Goal: Task Accomplishment & Management: Manage account settings

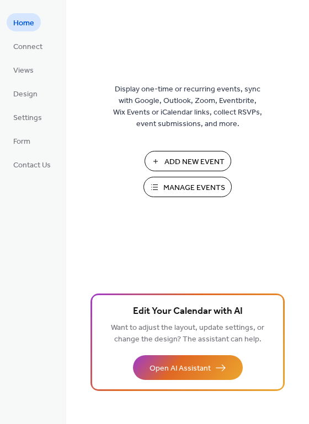
click at [181, 187] on span "Manage Events" at bounding box center [194, 188] width 62 height 12
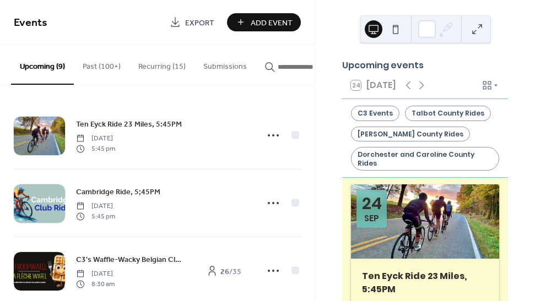
click at [156, 67] on button "Recurring (15)" at bounding box center [161, 64] width 65 height 39
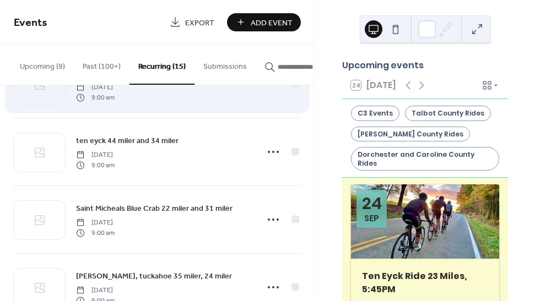
scroll to position [188, 0]
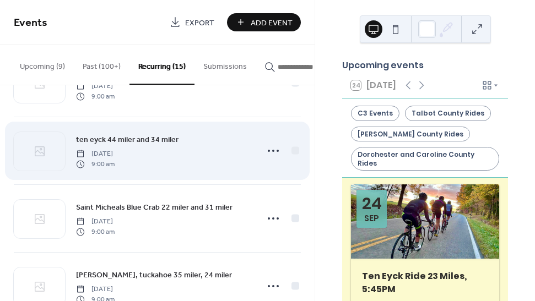
click at [158, 140] on span "ten eyck 44 miler and 34 miler" at bounding box center [127, 140] width 102 height 12
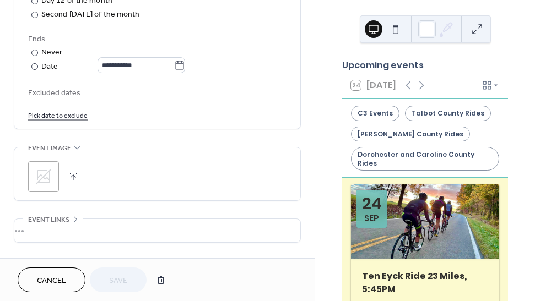
scroll to position [658, 0]
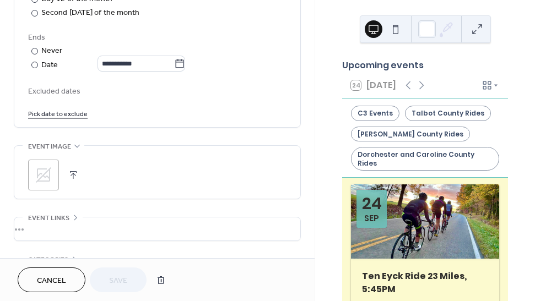
click at [39, 181] on icon at bounding box center [44, 175] width 18 height 18
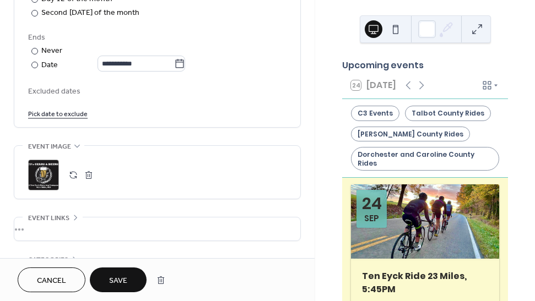
click at [123, 279] on span "Save" at bounding box center [118, 281] width 18 height 12
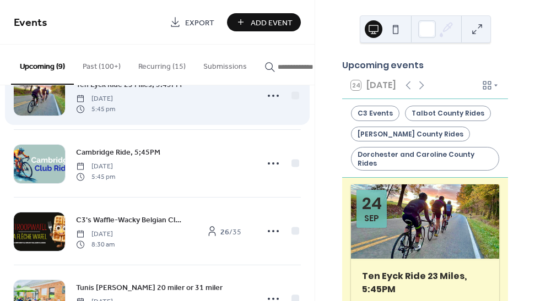
scroll to position [39, 0]
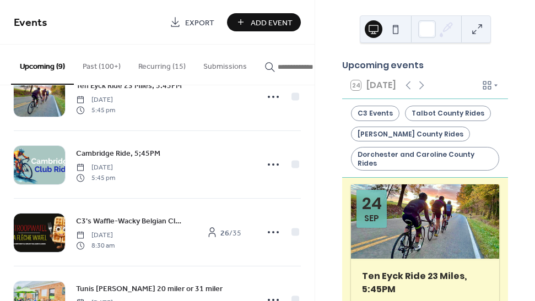
click at [165, 67] on button "Recurring (15)" at bounding box center [161, 64] width 65 height 39
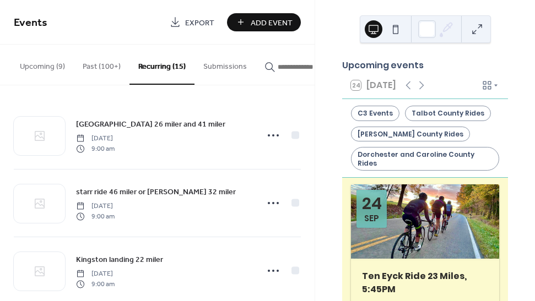
click at [54, 66] on button "Upcoming (9)" at bounding box center [42, 64] width 63 height 39
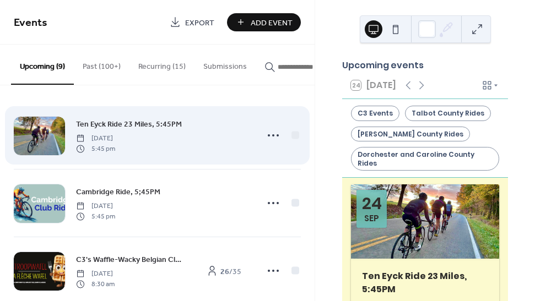
click at [129, 127] on span "Ten Eyck Ride 23 Miles, 5:45PM" at bounding box center [129, 125] width 106 height 12
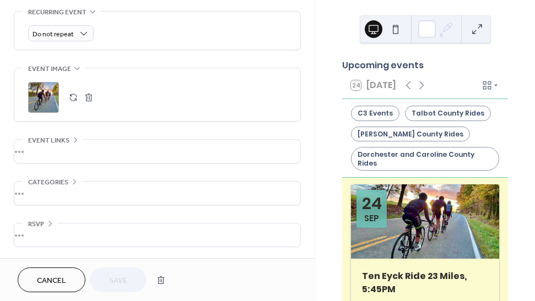
scroll to position [536, 0]
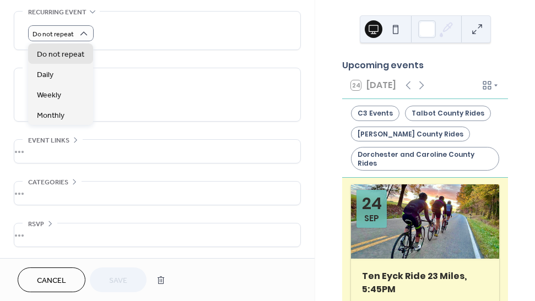
click at [118, 31] on div "Do not repeat" at bounding box center [157, 33] width 258 height 16
click at [63, 91] on div "Weekly" at bounding box center [60, 94] width 65 height 20
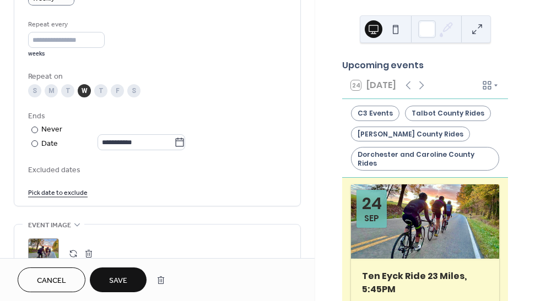
scroll to position [572, 0]
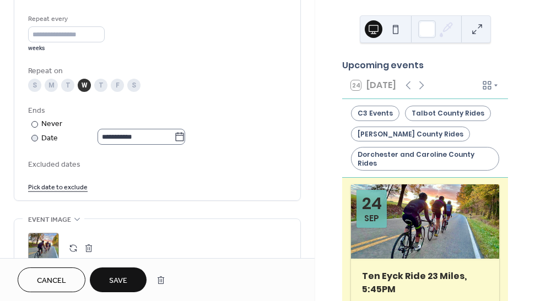
click at [185, 143] on icon at bounding box center [179, 137] width 11 height 11
click at [174, 143] on input "**********" at bounding box center [136, 137] width 77 height 16
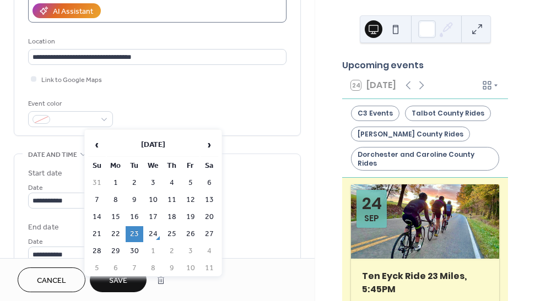
scroll to position [207, 0]
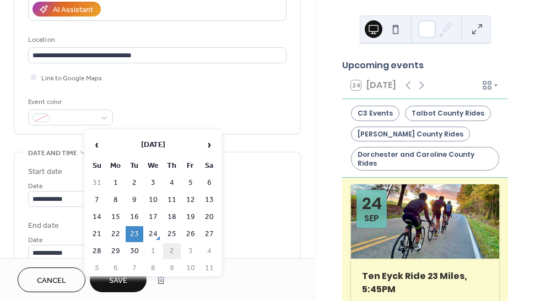
click at [172, 250] on td "2" at bounding box center [172, 252] width 18 height 16
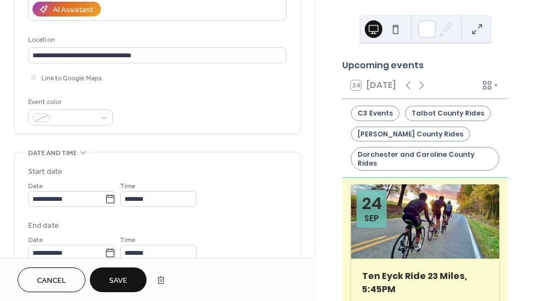
type input "**********"
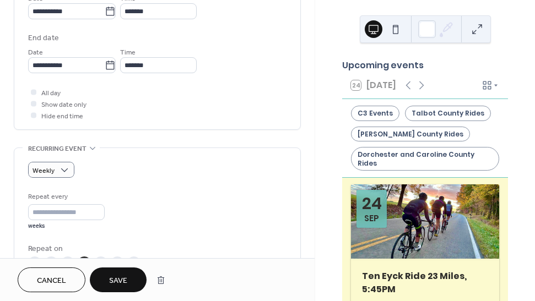
scroll to position [399, 0]
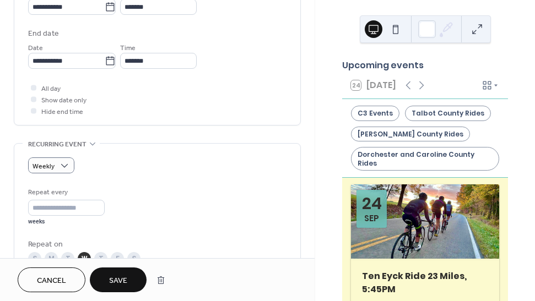
click at [121, 277] on span "Save" at bounding box center [118, 281] width 18 height 12
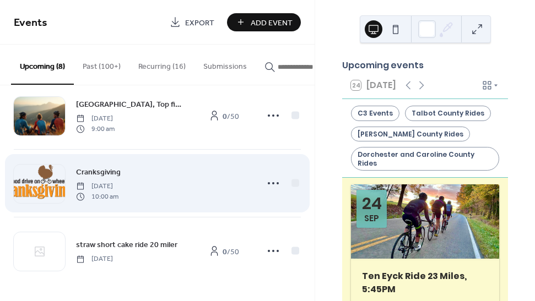
scroll to position [362, 0]
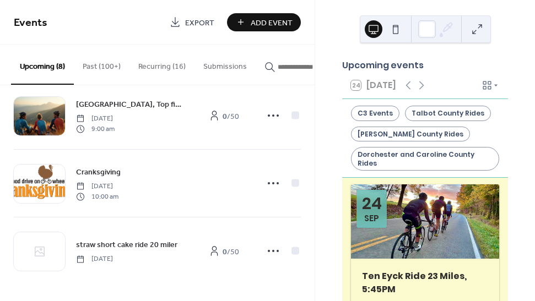
click at [51, 63] on button "Upcoming (8)" at bounding box center [42, 65] width 63 height 40
click at [152, 67] on button "Recurring (16)" at bounding box center [161, 64] width 65 height 39
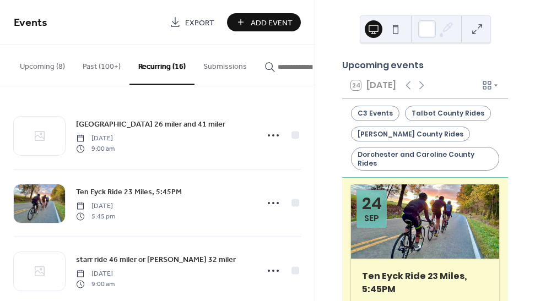
click at [264, 22] on span "Add Event" at bounding box center [272, 23] width 42 height 12
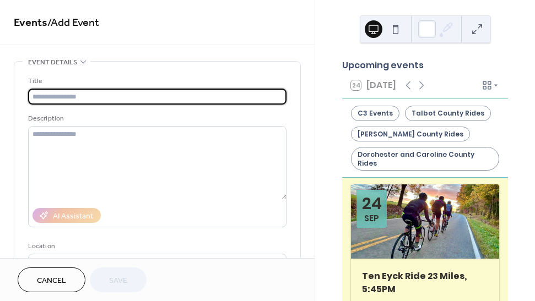
click at [52, 98] on input "text" at bounding box center [157, 97] width 258 height 16
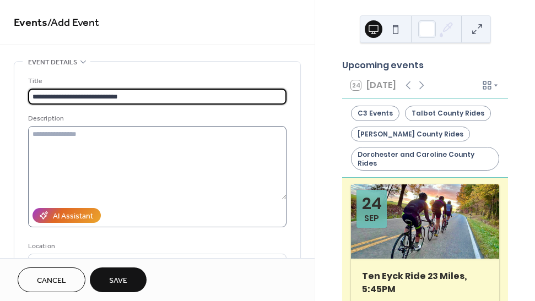
type input "**********"
click at [63, 139] on textarea at bounding box center [157, 163] width 258 height 74
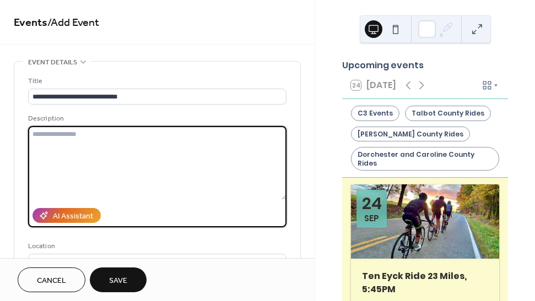
paste textarea "**********"
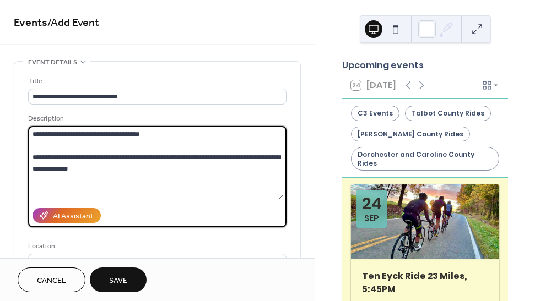
type textarea "**********"
click at [126, 276] on span "Save" at bounding box center [118, 281] width 18 height 12
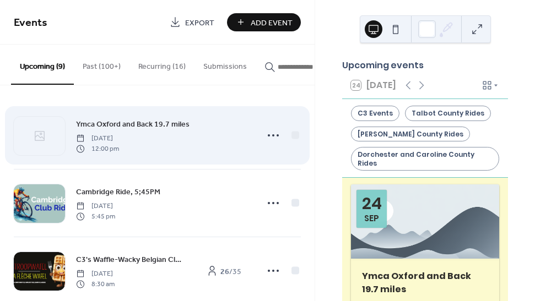
click at [159, 125] on span "Ymca Oxford and Back 19.7 miles" at bounding box center [132, 125] width 113 height 12
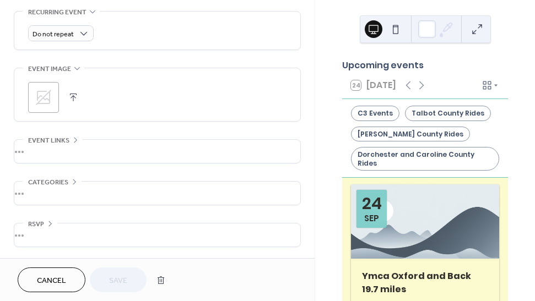
scroll to position [536, 0]
click at [66, 181] on span "Categories" at bounding box center [48, 183] width 40 height 12
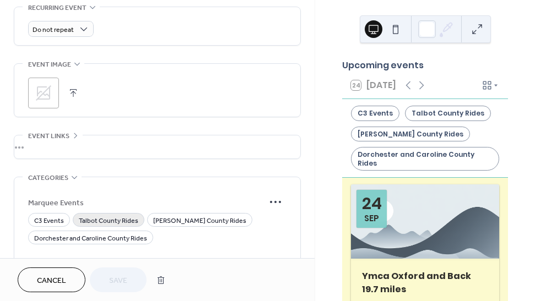
click at [112, 224] on span "Talbot County Rides" at bounding box center [109, 221] width 60 height 12
click at [123, 275] on span "Save" at bounding box center [118, 281] width 18 height 12
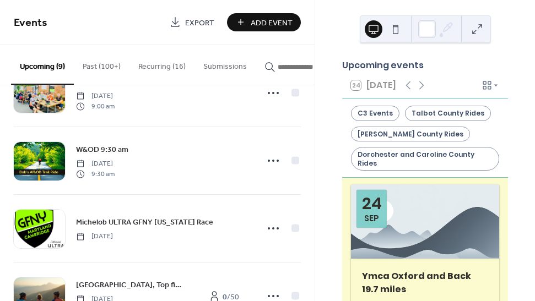
scroll to position [251, 0]
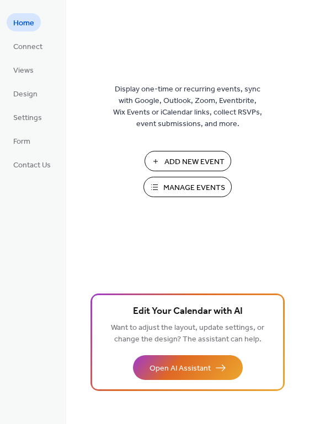
click at [185, 188] on span "Manage Events" at bounding box center [194, 188] width 62 height 12
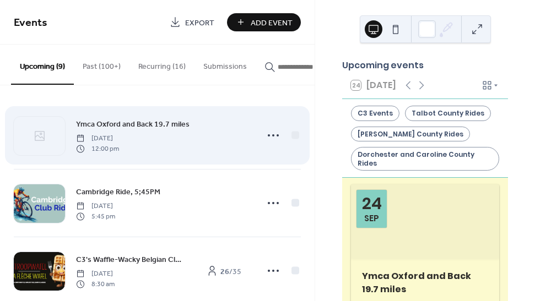
click at [175, 127] on span "Ymca Oxford and Back 19.7 miles" at bounding box center [132, 125] width 113 height 12
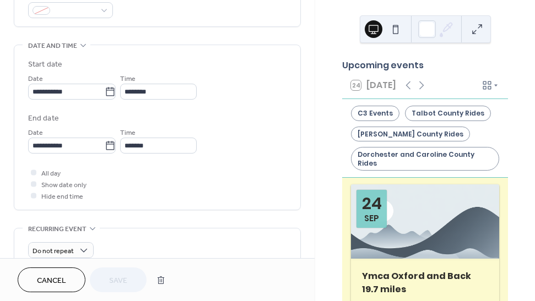
scroll to position [321, 0]
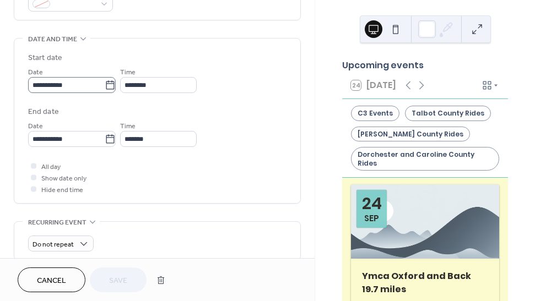
click at [116, 87] on icon at bounding box center [110, 85] width 11 height 11
click at [105, 87] on input "**********" at bounding box center [66, 85] width 77 height 16
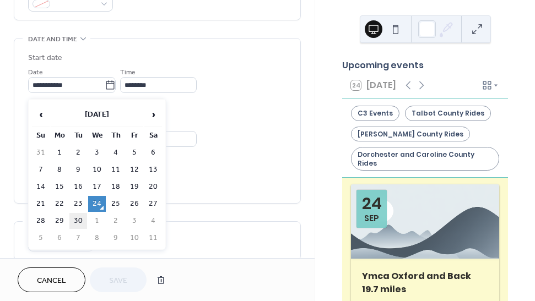
click at [79, 221] on td "30" at bounding box center [78, 221] width 18 height 16
type input "**********"
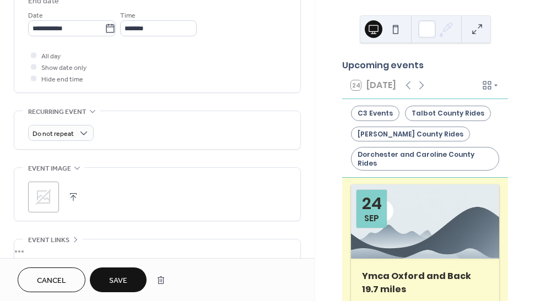
scroll to position [434, 0]
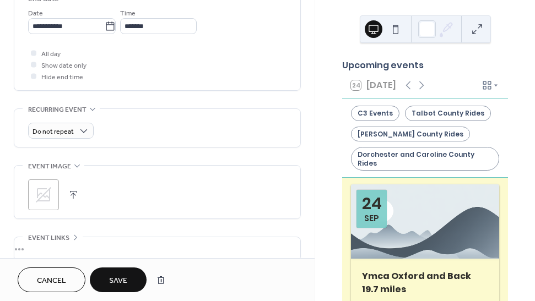
click at [132, 277] on button "Save" at bounding box center [118, 280] width 57 height 25
